Goal: Task Accomplishment & Management: Manage account settings

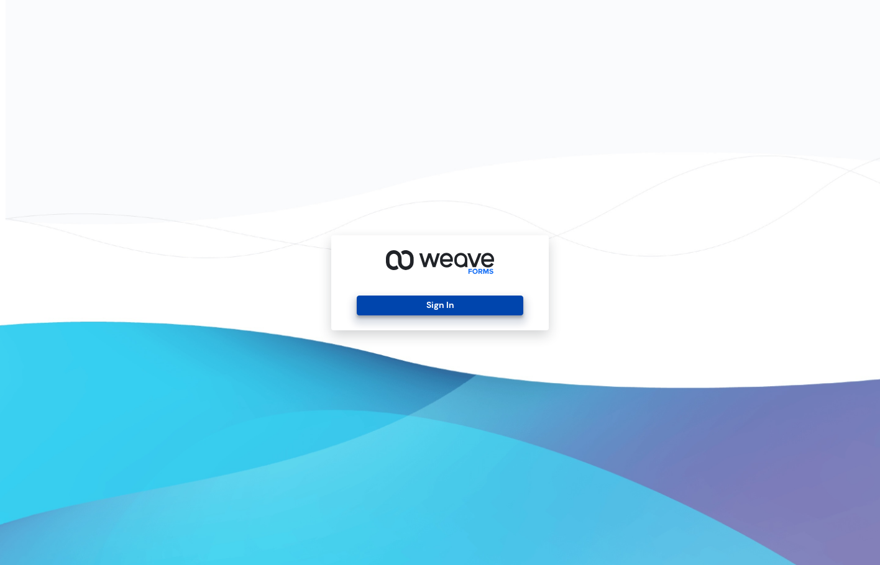
click at [427, 304] on button "Sign In" at bounding box center [440, 306] width 166 height 20
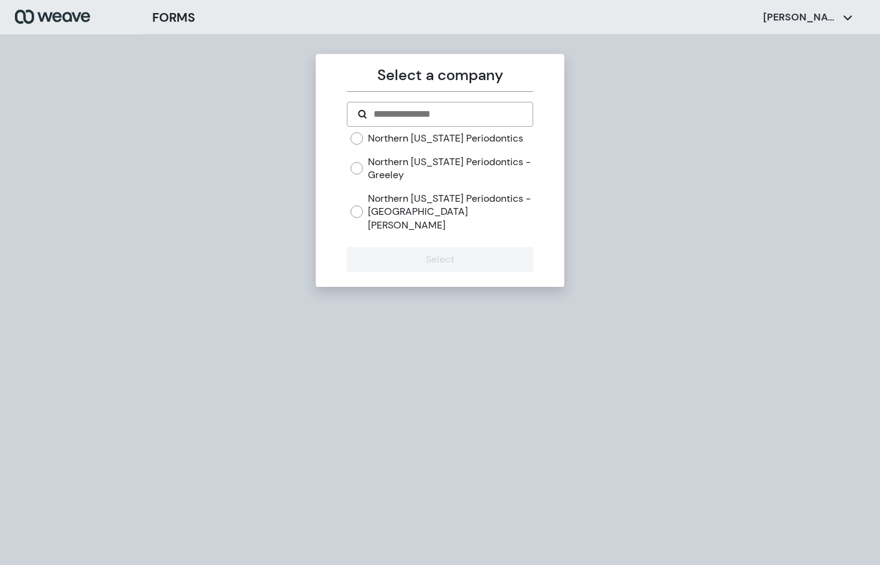
click at [405, 164] on label "Northern [US_STATE] Periodontics - Greeley" at bounding box center [450, 168] width 165 height 27
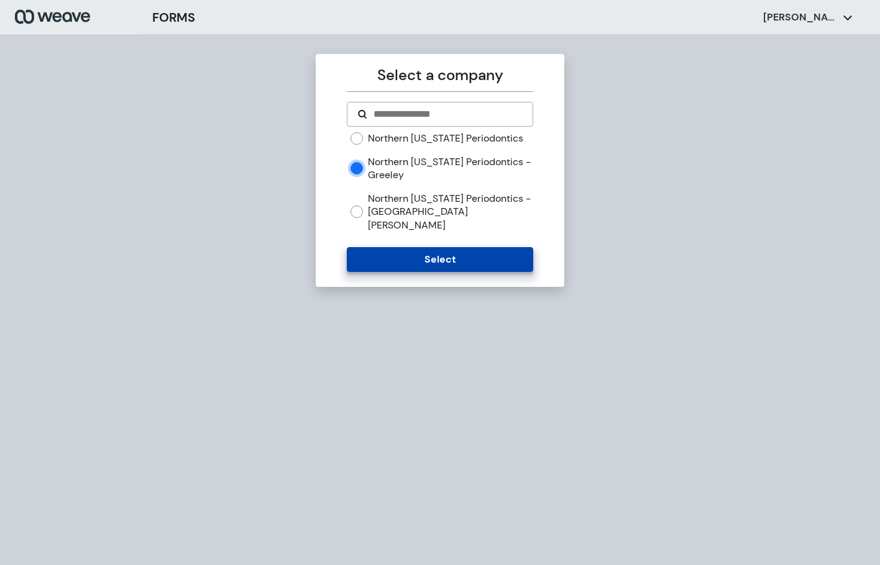
click at [417, 250] on button "Select" at bounding box center [440, 259] width 186 height 25
